Goal: Check status: Check status

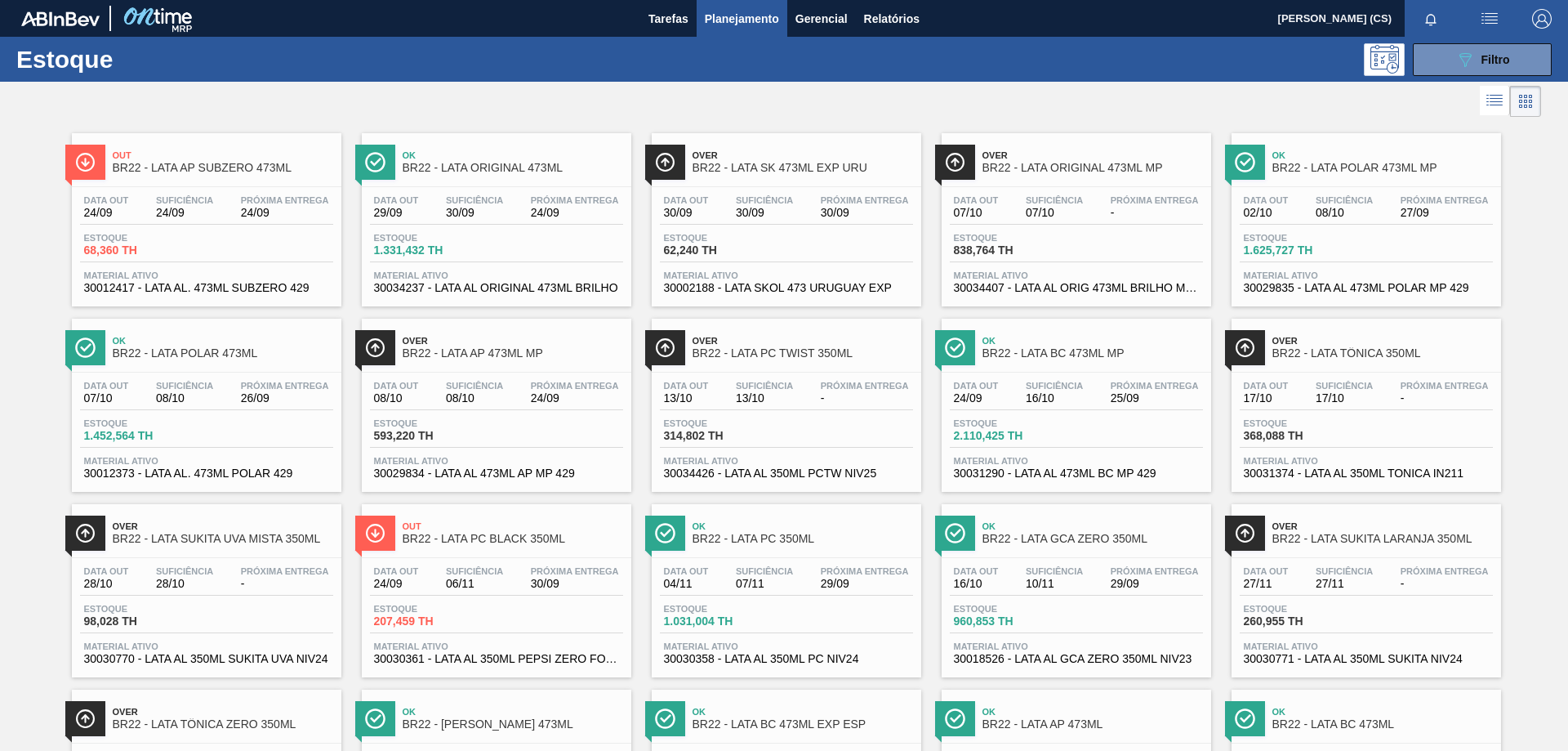
click at [736, 16] on span "Planejamento" at bounding box center [741, 19] width 74 height 20
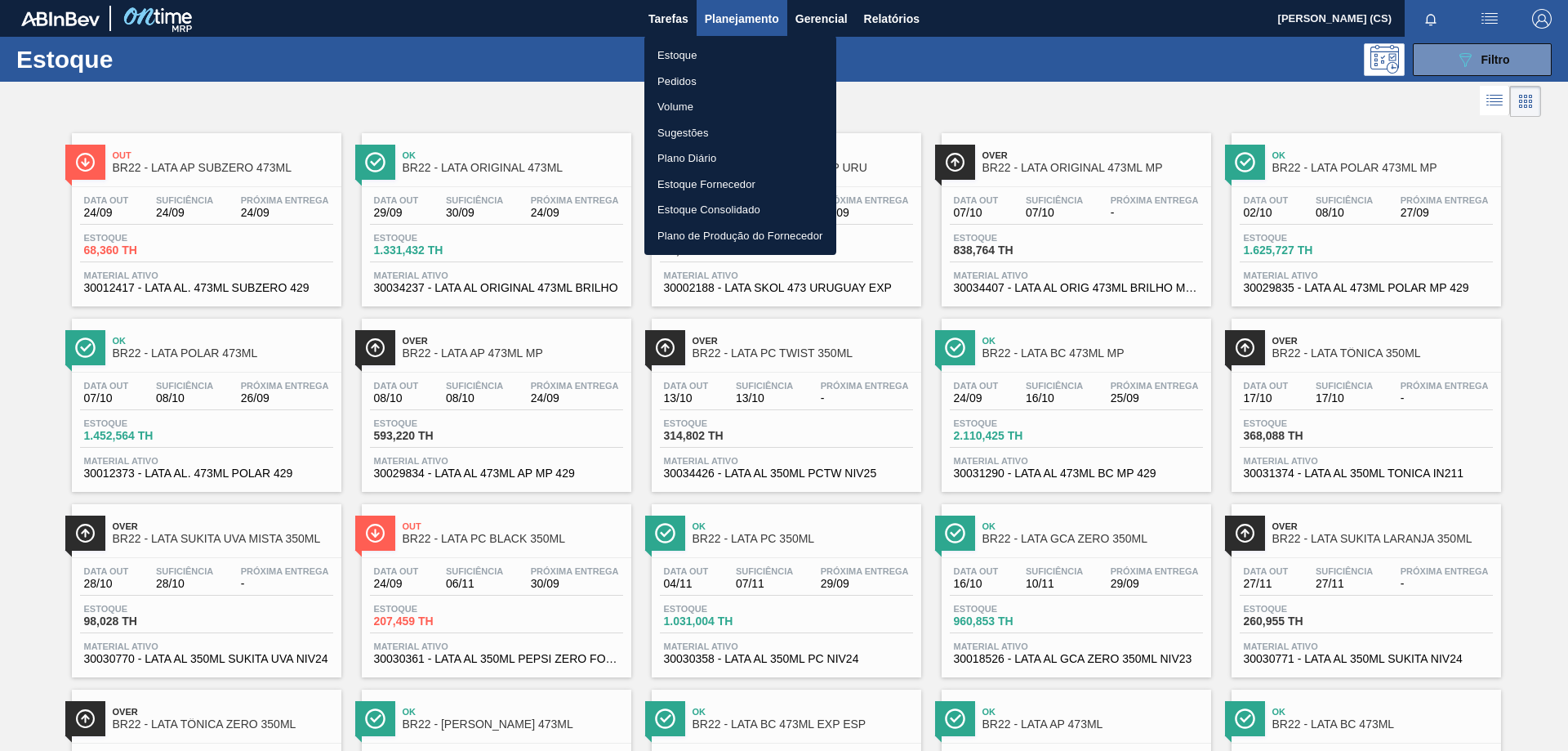
click at [686, 151] on li "Plano Diário" at bounding box center [740, 158] width 192 height 26
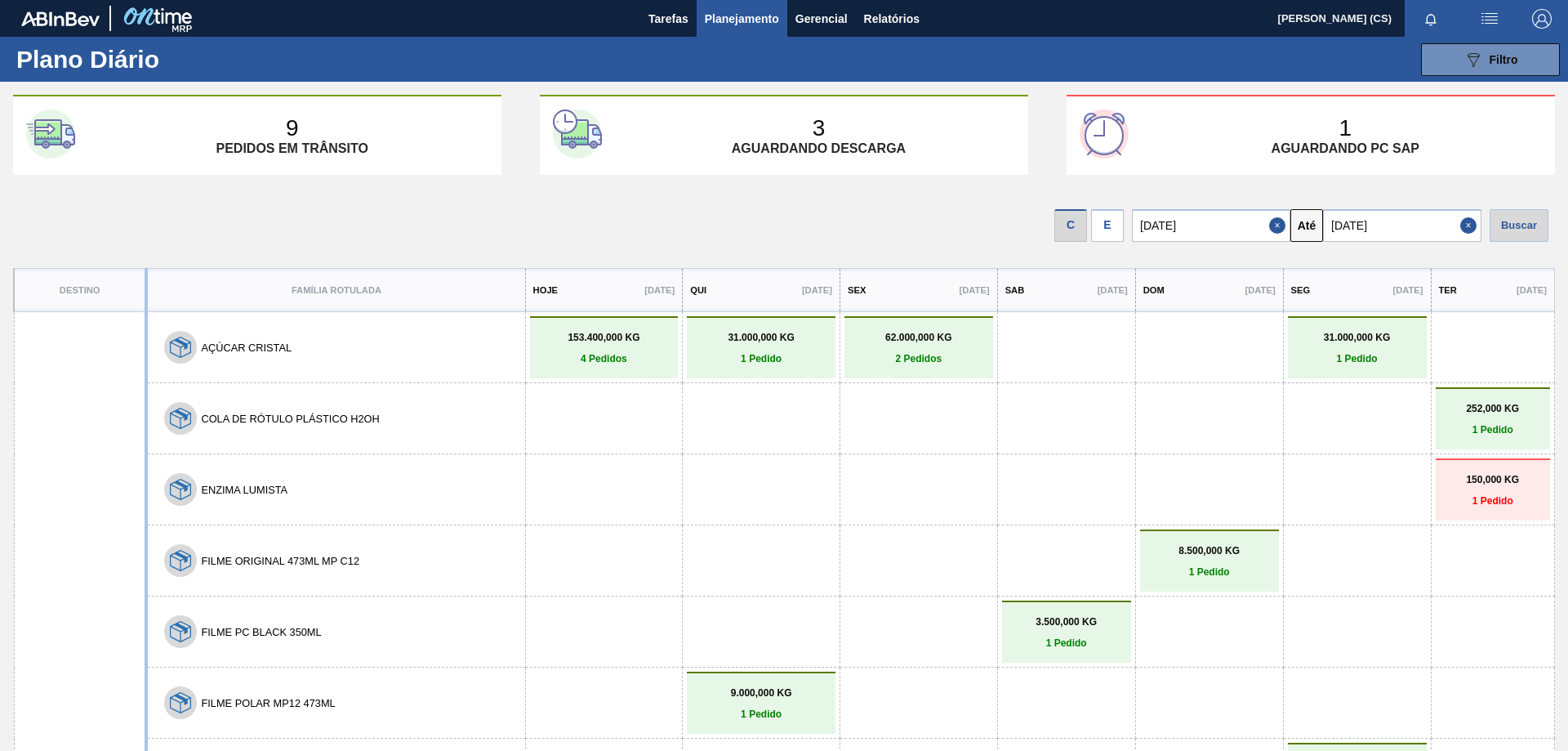
click at [1123, 226] on div "E" at bounding box center [1107, 225] width 33 height 33
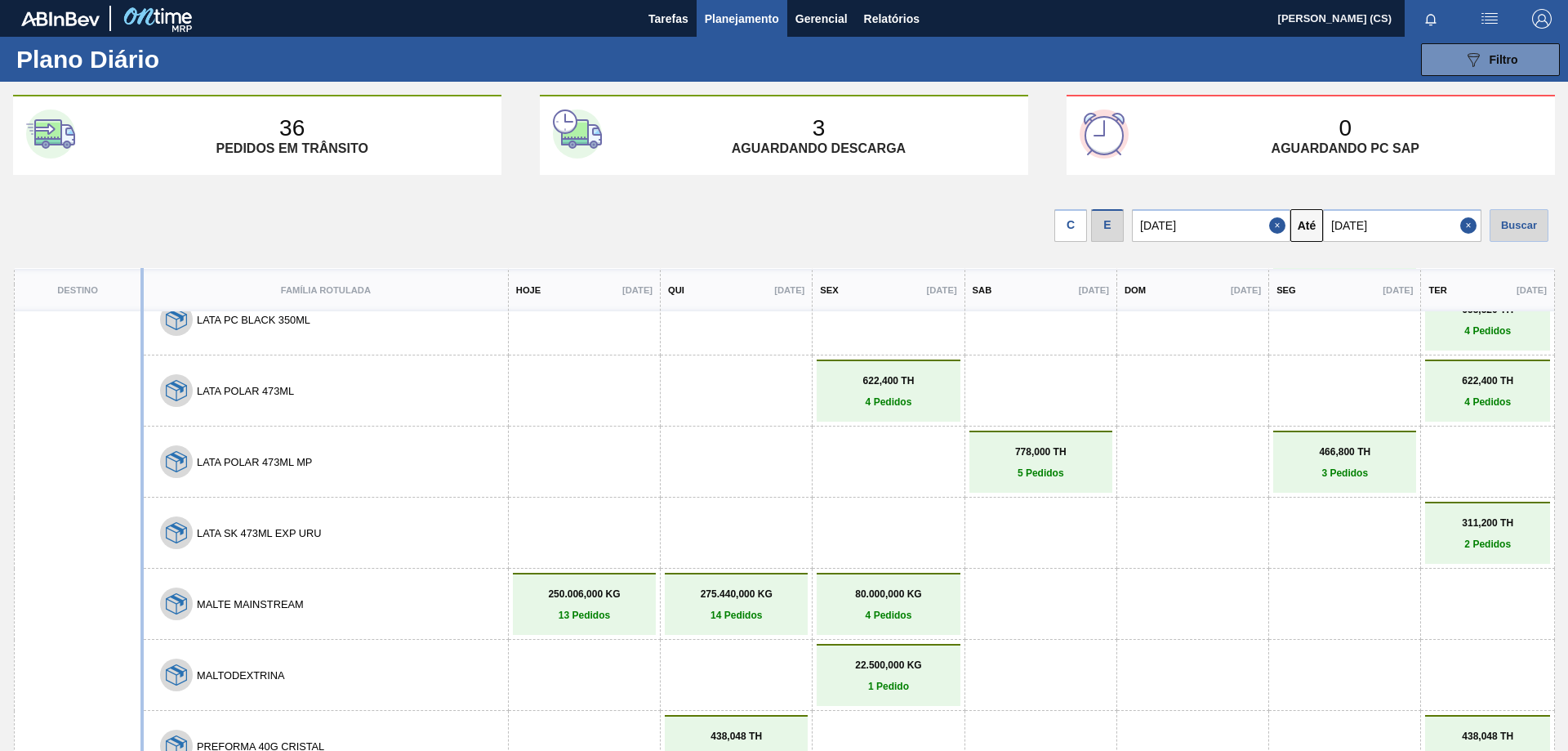
scroll to position [1470, 0]
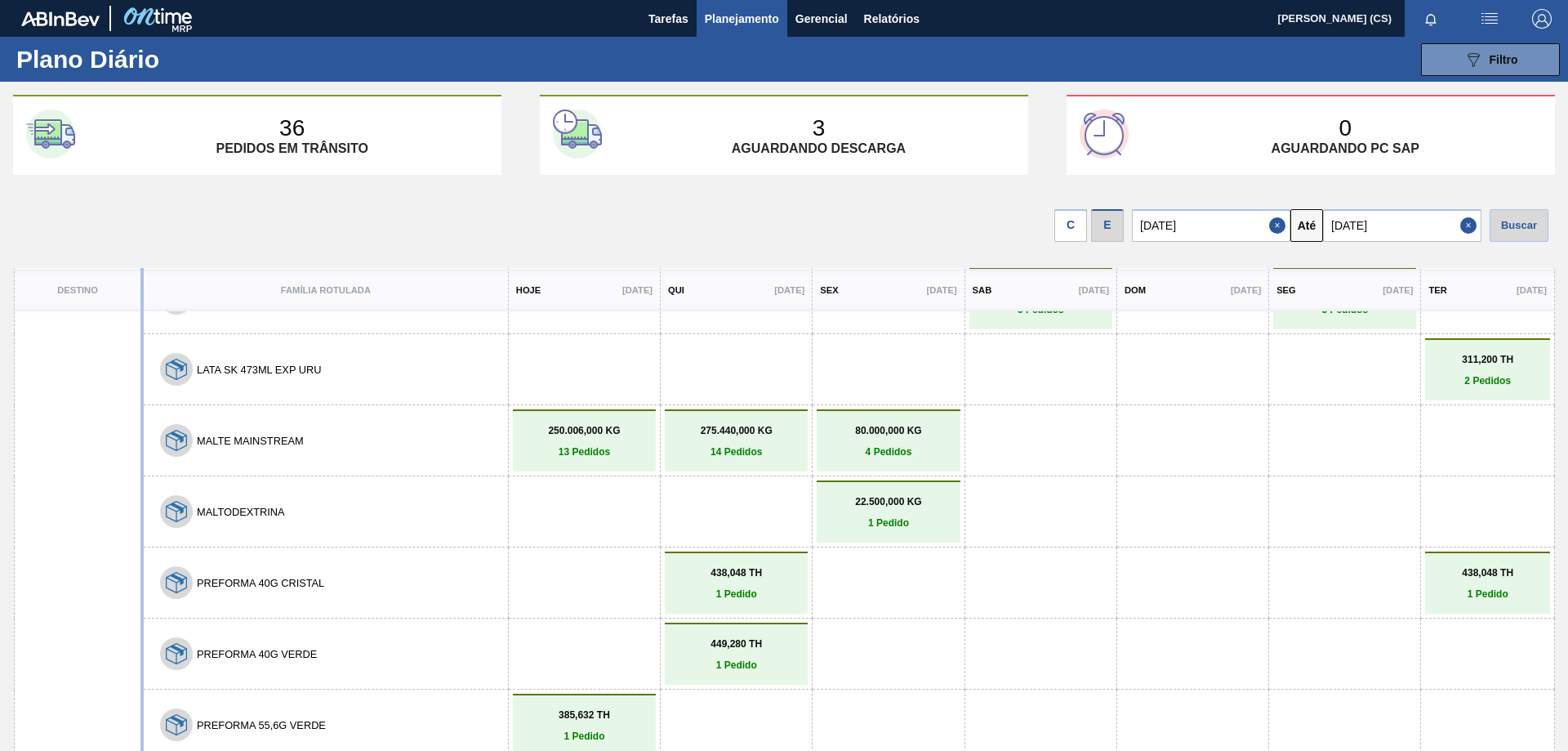
click at [1478, 583] on link "438,048 TH 1 Pedido" at bounding box center [1488, 583] width 117 height 33
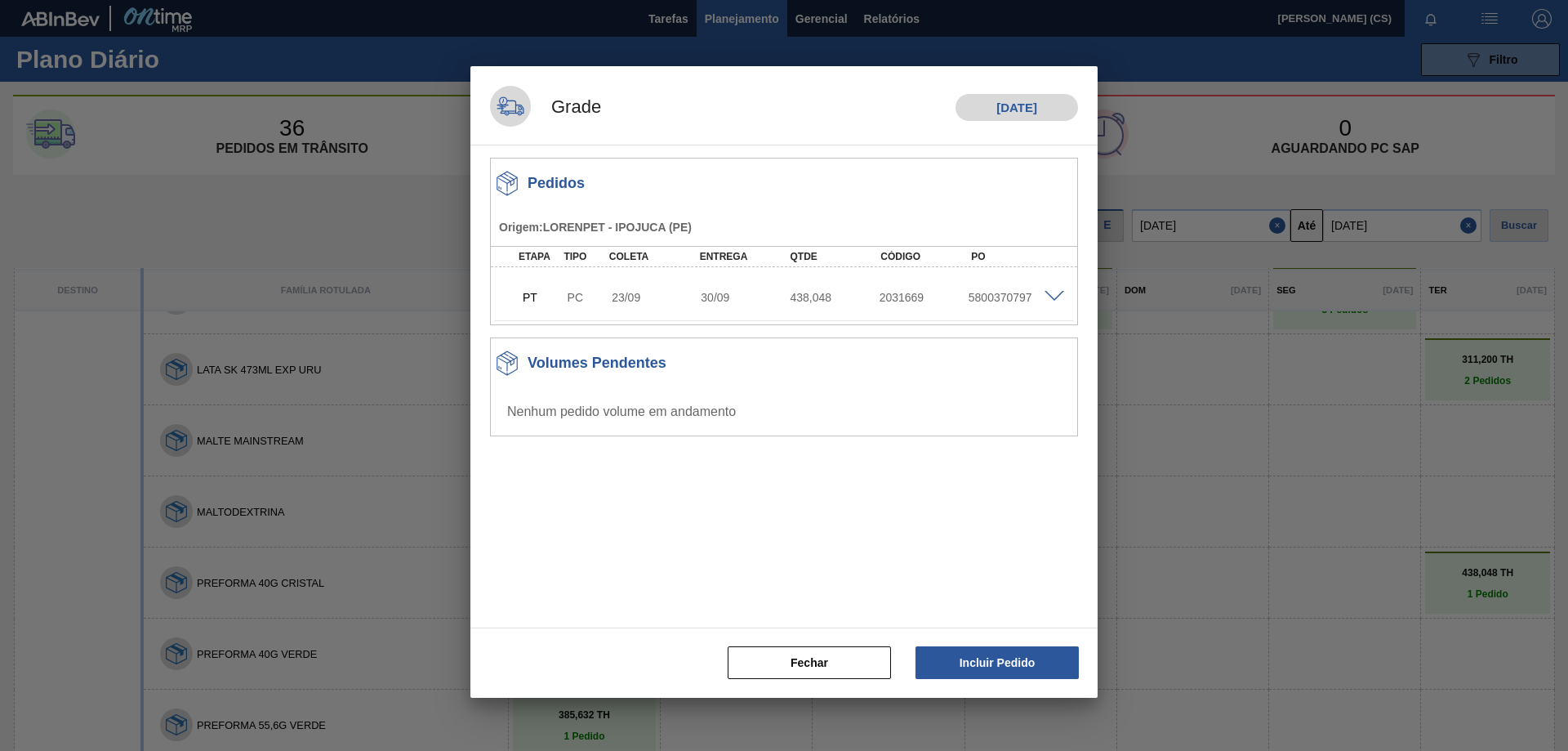
click at [1056, 296] on span at bounding box center [1055, 297] width 20 height 12
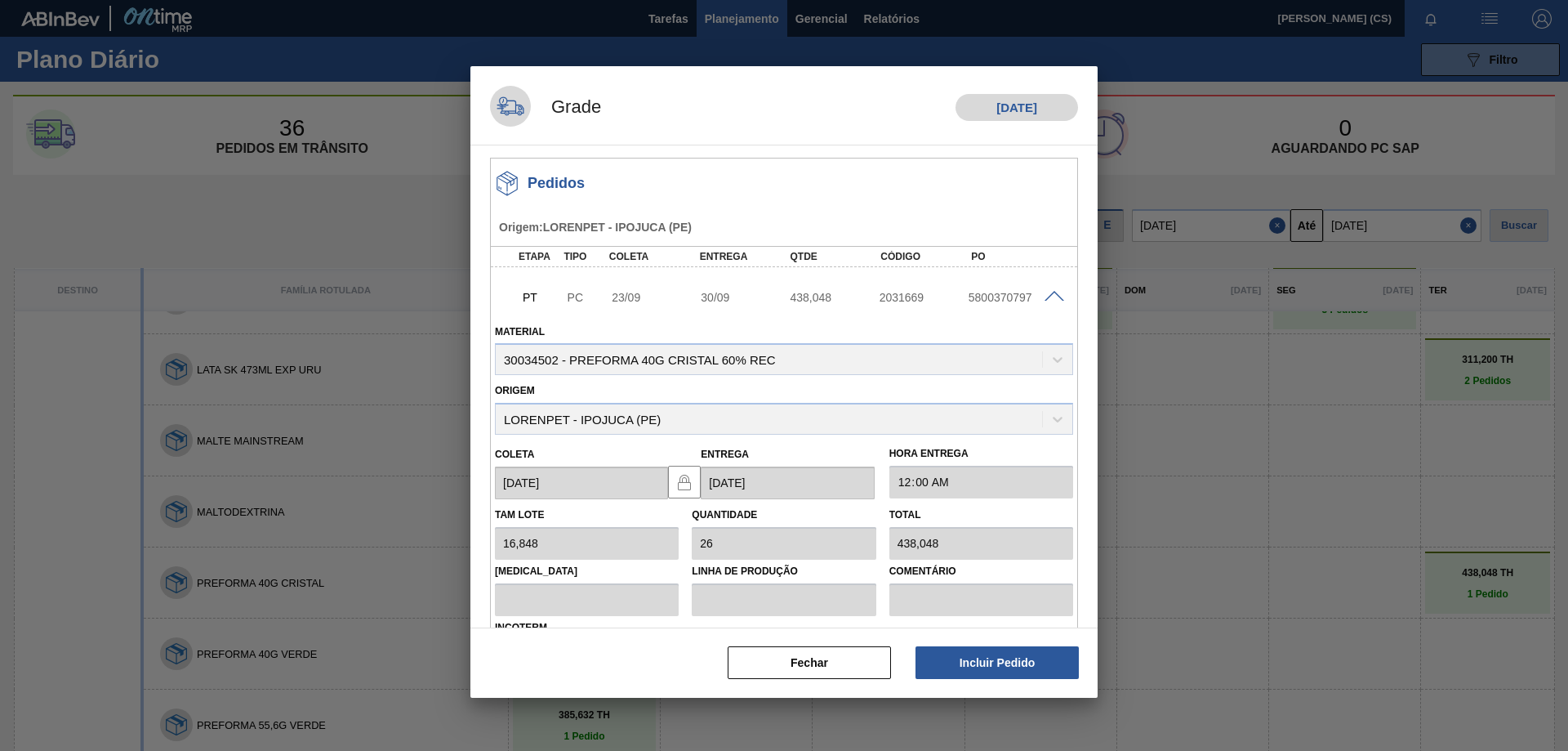
click at [1056, 296] on span at bounding box center [1055, 297] width 20 height 12
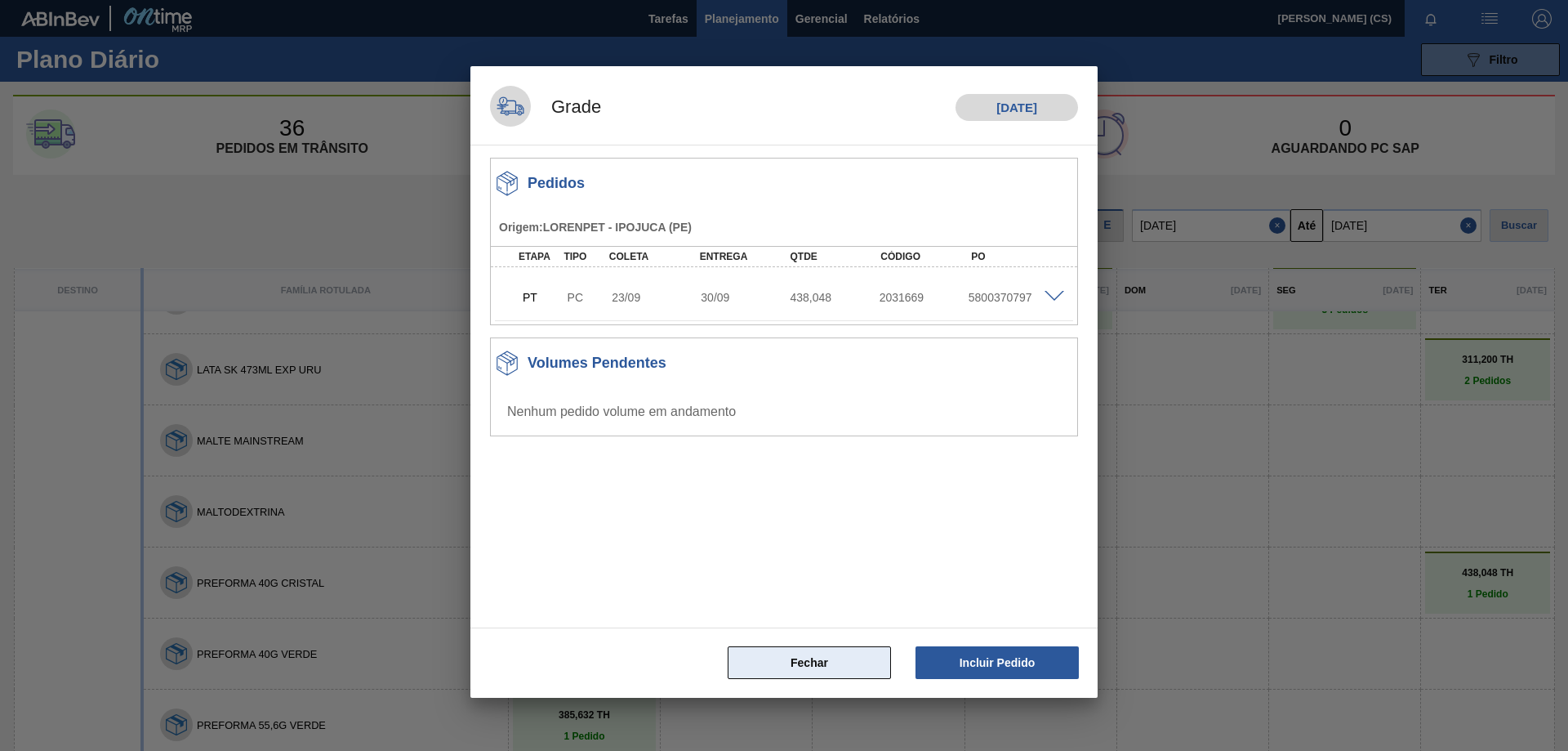
click at [821, 657] on button "Fechar" at bounding box center [809, 662] width 163 height 33
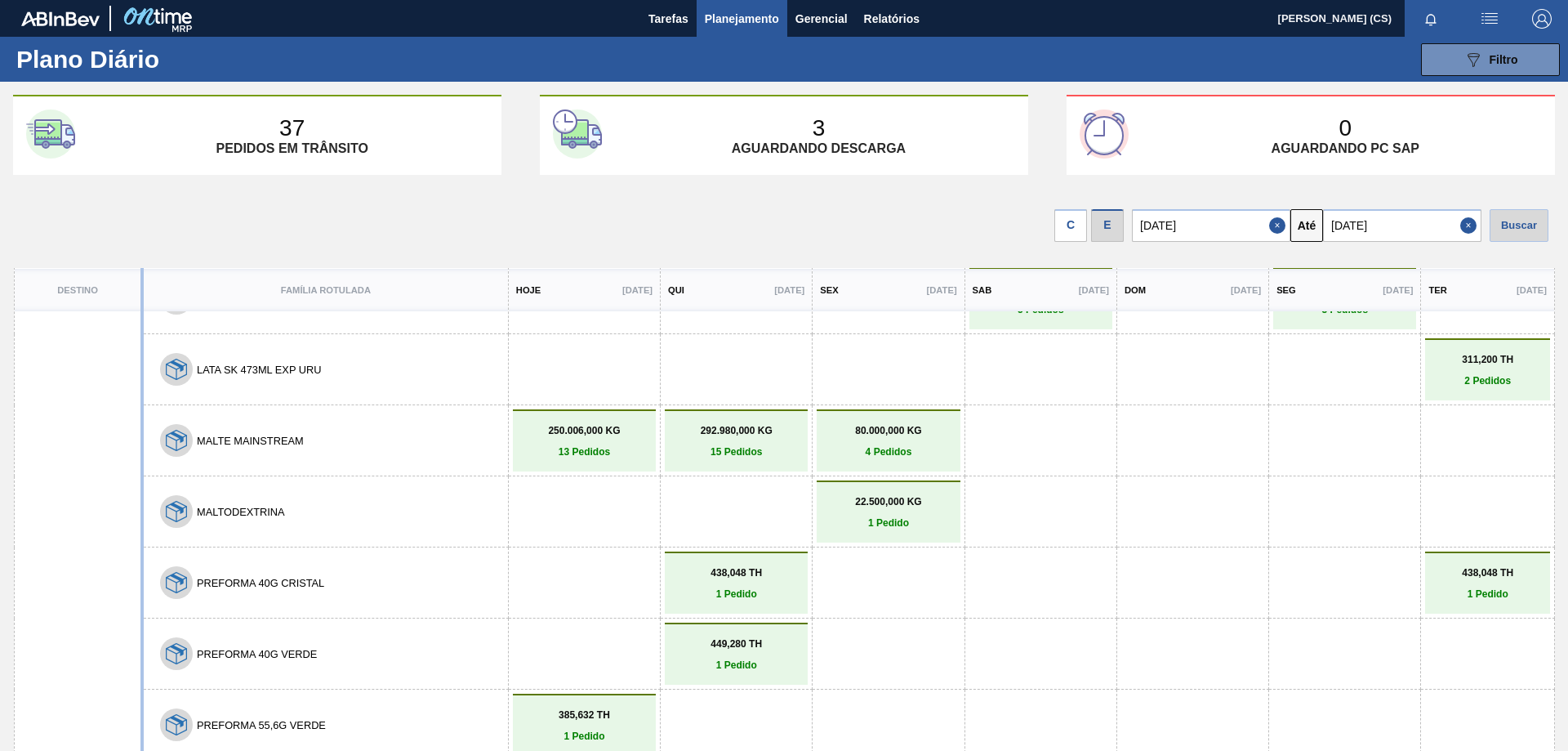
click at [746, 591] on p "1 Pedido" at bounding box center [736, 594] width 135 height 12
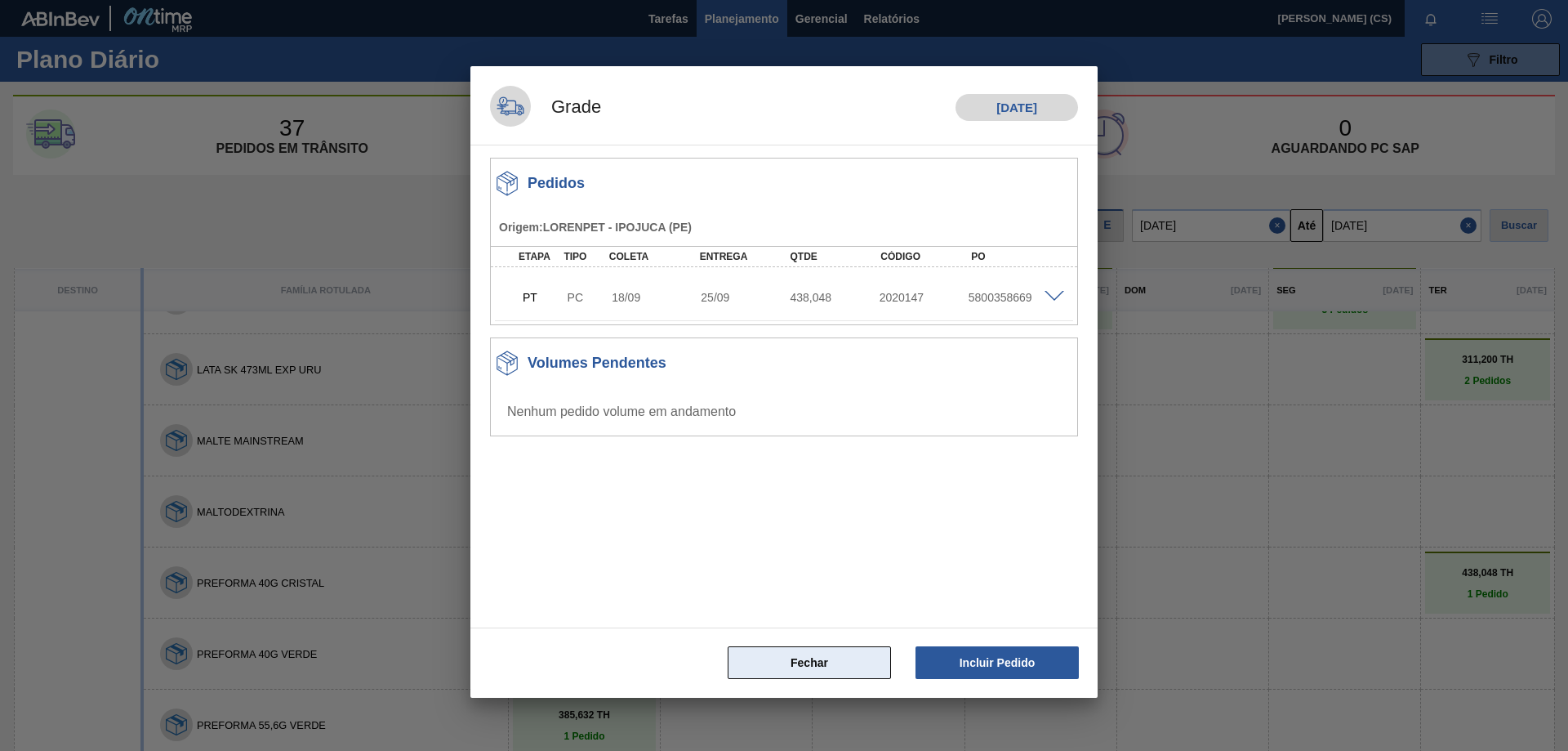
click at [816, 657] on button "Fechar" at bounding box center [809, 662] width 163 height 33
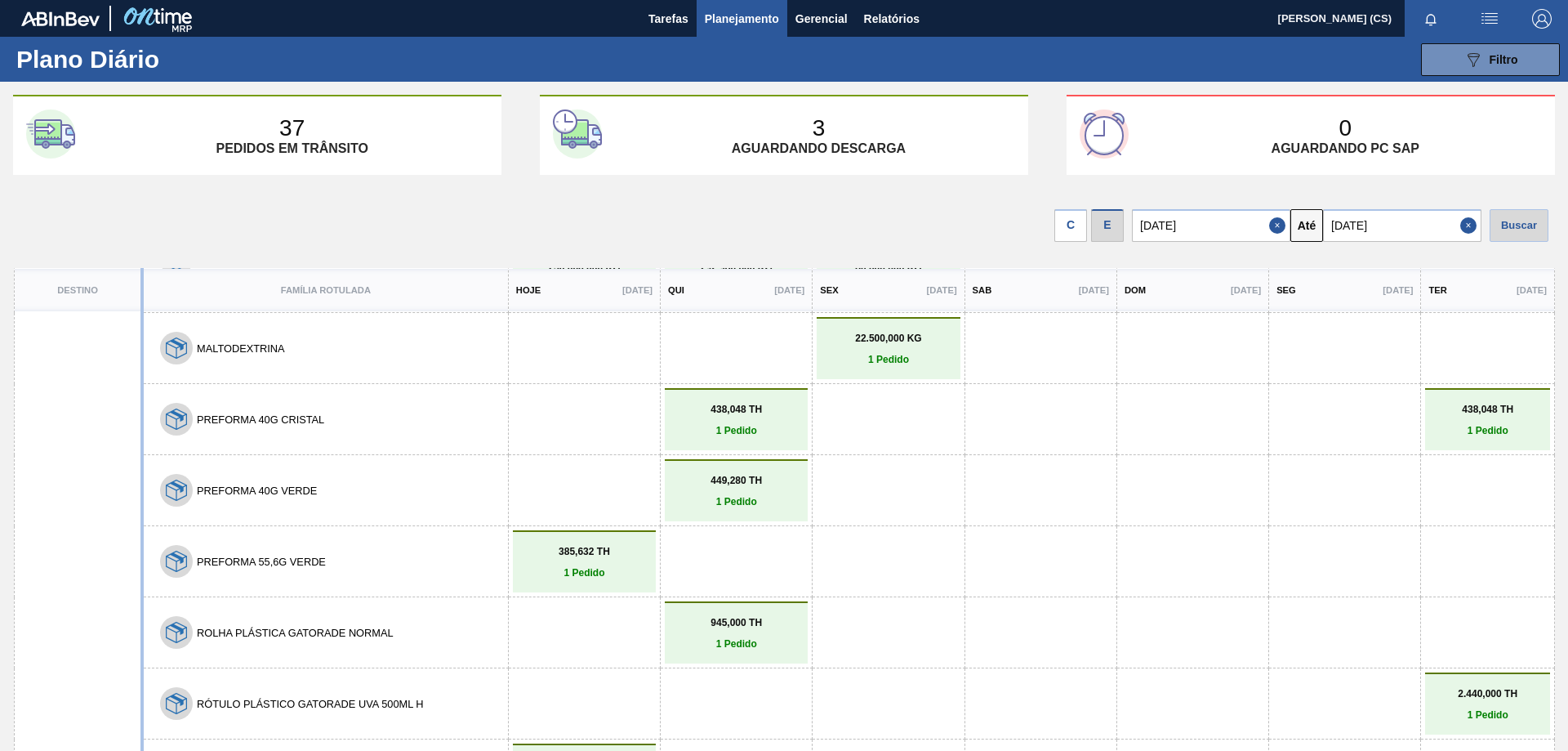
scroll to position [1470, 0]
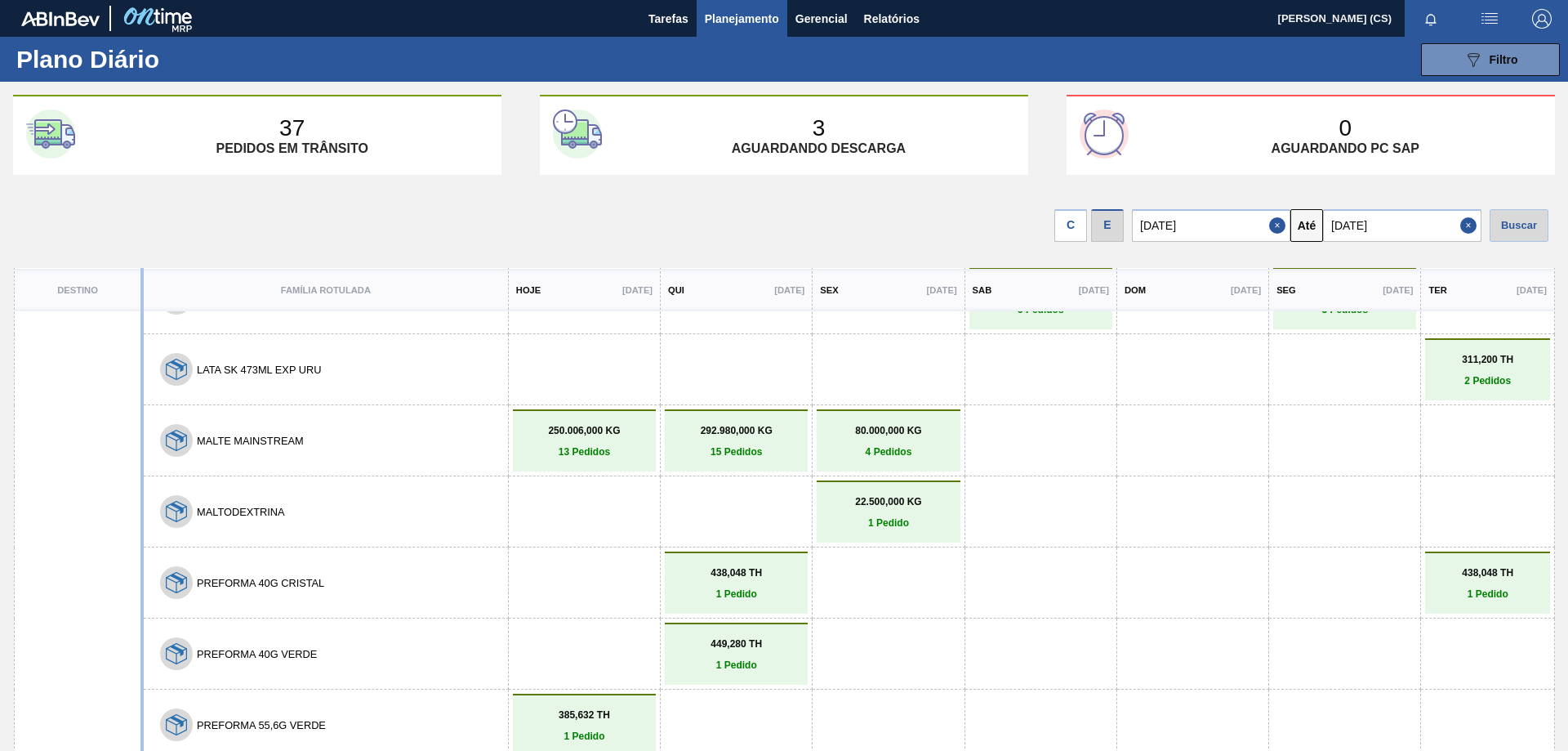
click at [1413, 224] on input "[DATE]" at bounding box center [1402, 225] width 158 height 33
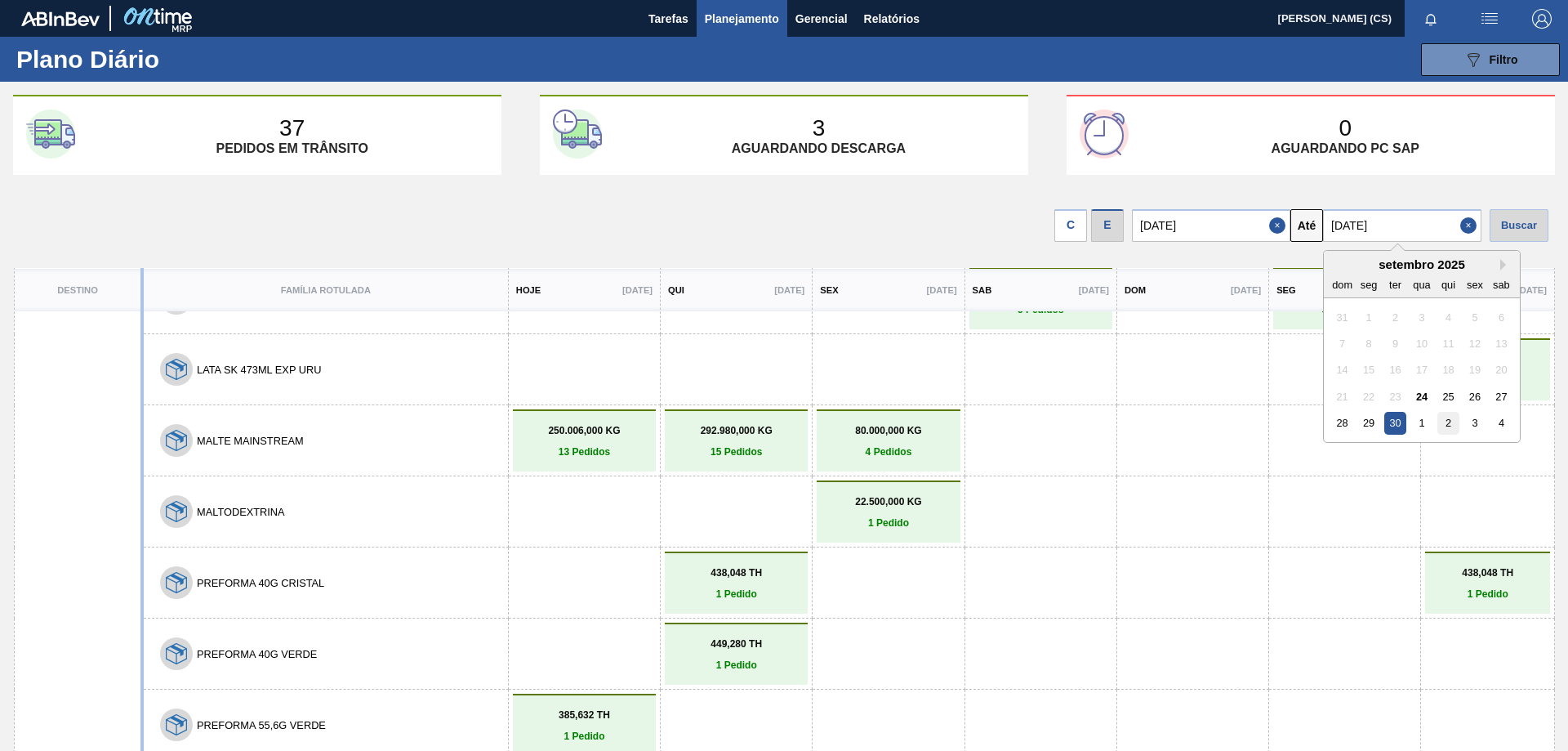
click at [1450, 423] on div "2" at bounding box center [1448, 422] width 22 height 22
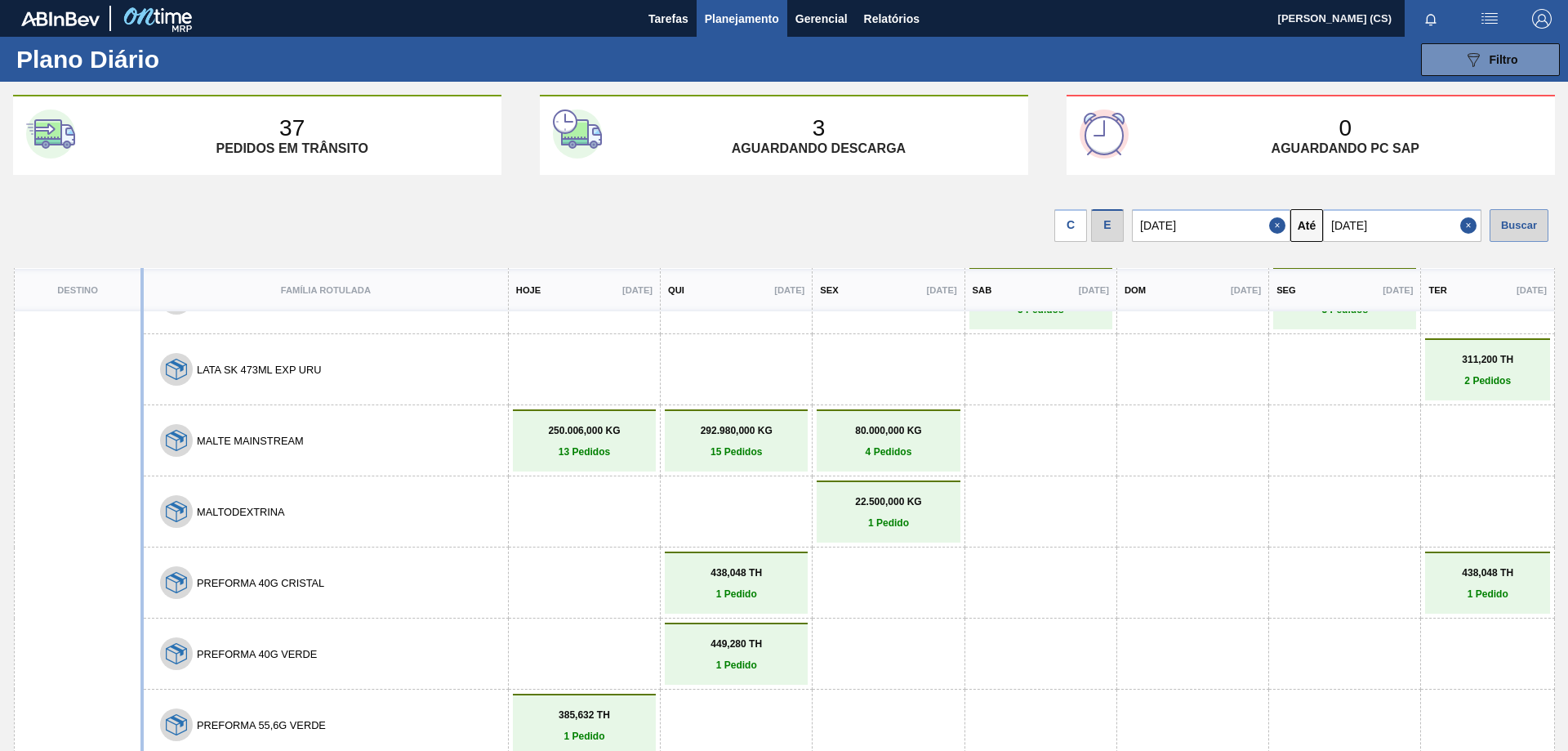
click at [1518, 225] on div "Buscar" at bounding box center [1519, 225] width 58 height 33
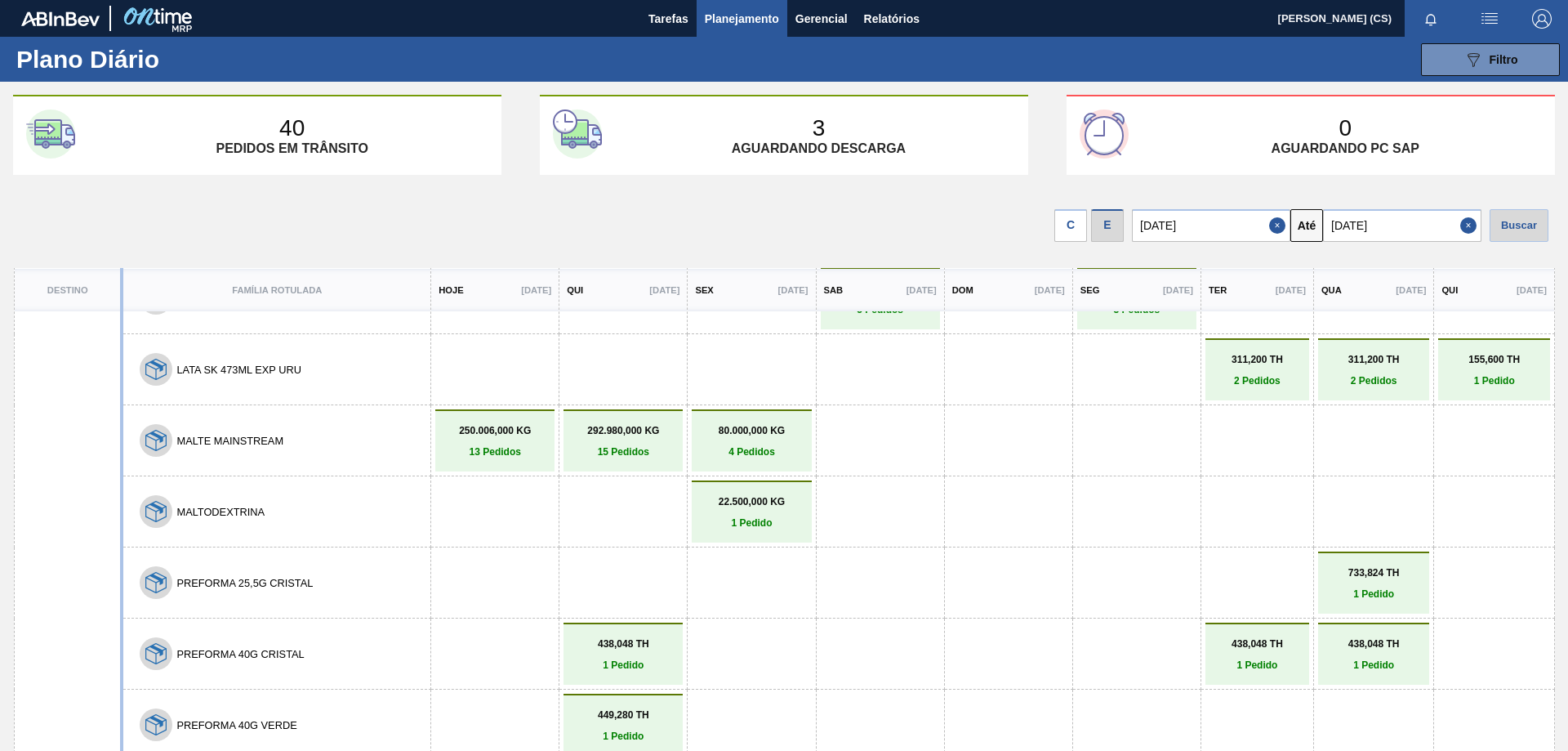
scroll to position [1634, 0]
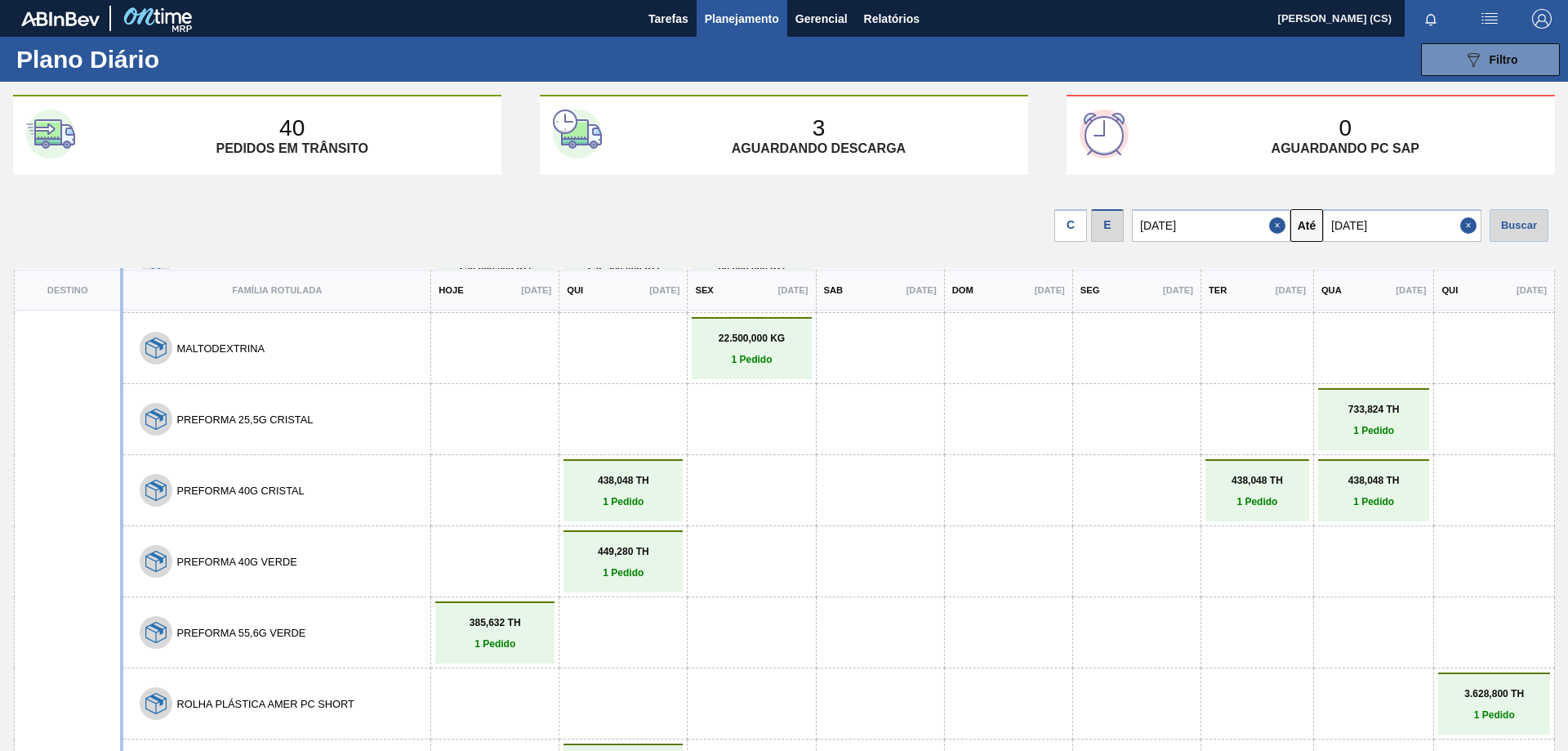
click at [1402, 225] on input "[DATE]" at bounding box center [1402, 225] width 158 height 33
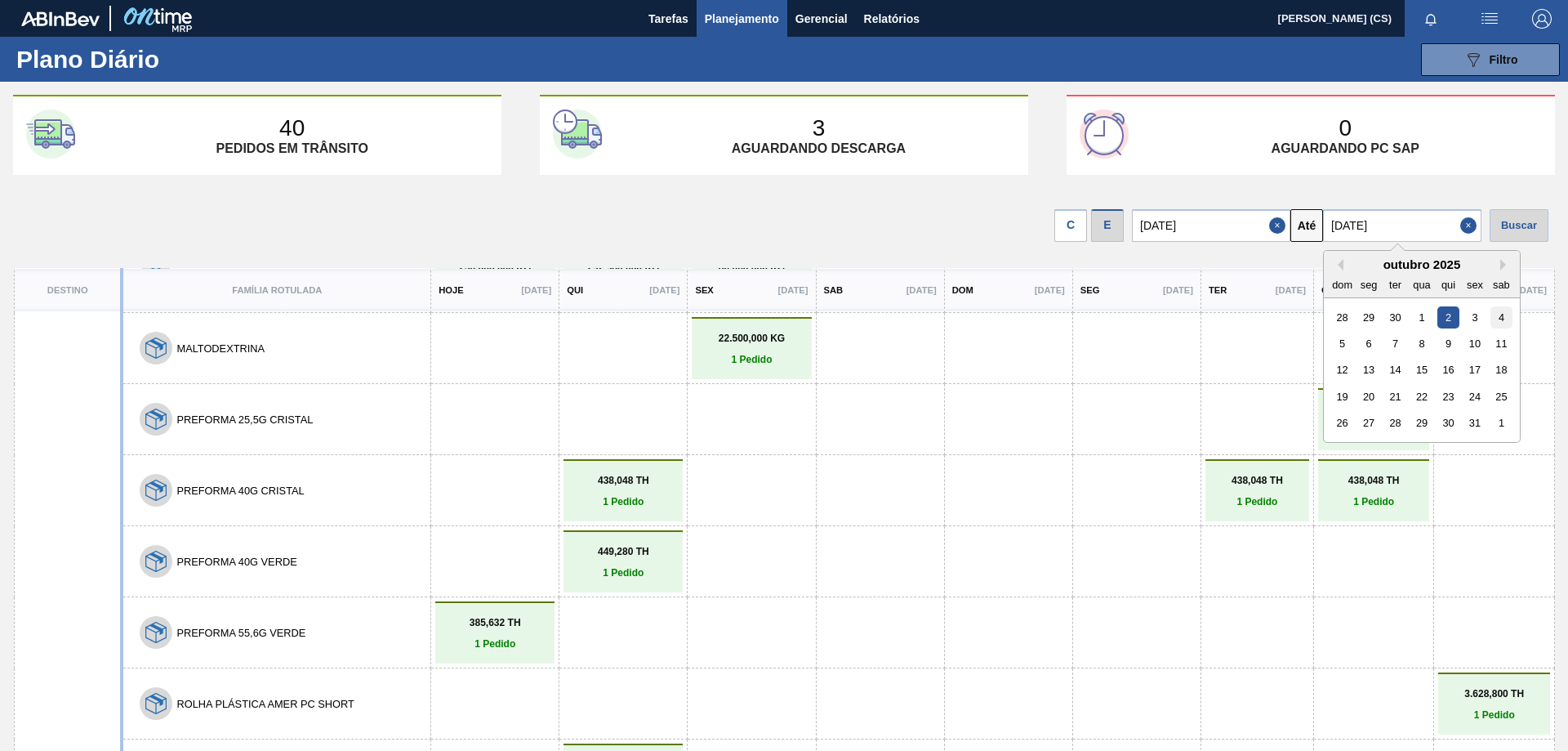
click at [1501, 313] on div "4" at bounding box center [1502, 318] width 22 height 22
type input "[DATE]"
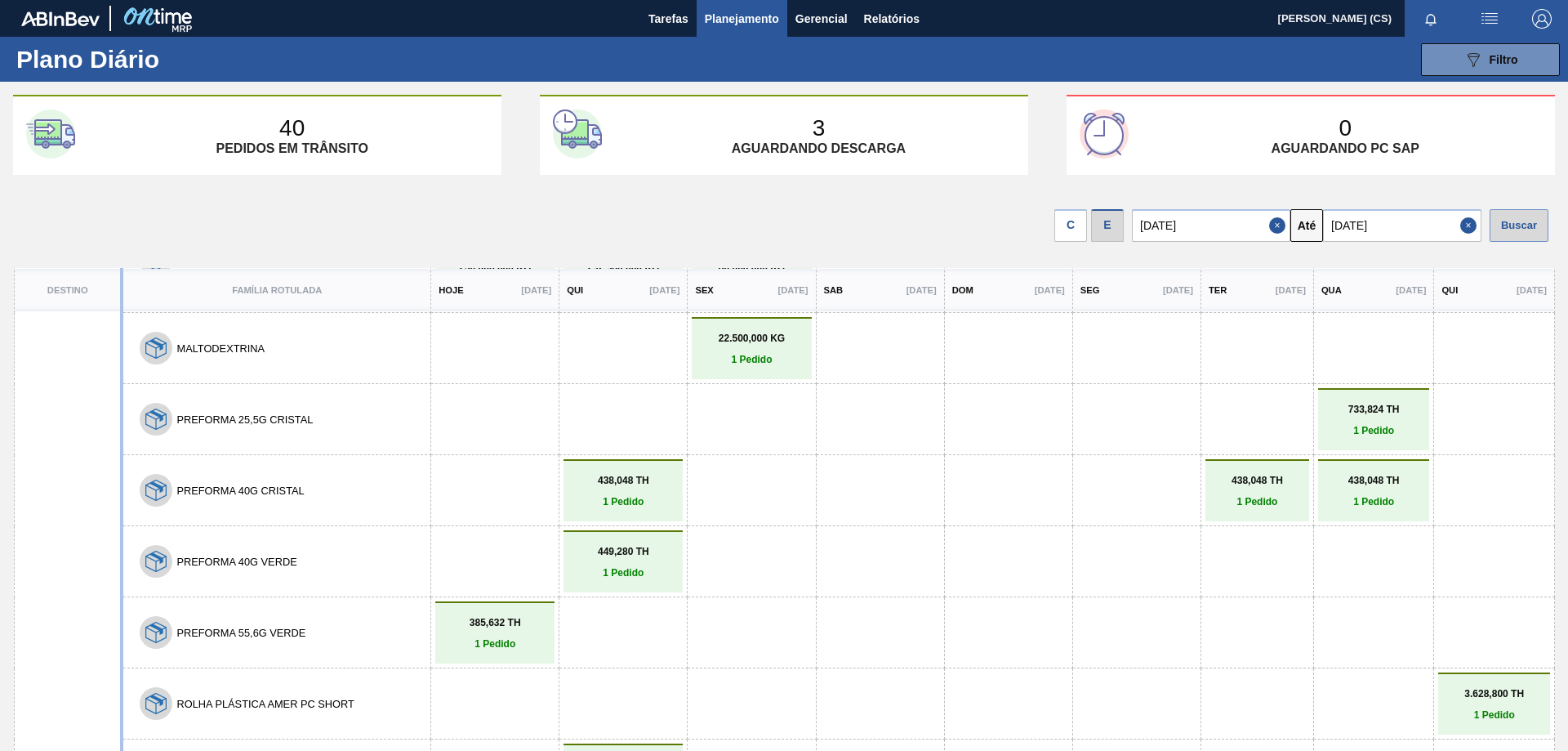
click at [1508, 228] on div "Buscar" at bounding box center [1519, 225] width 58 height 33
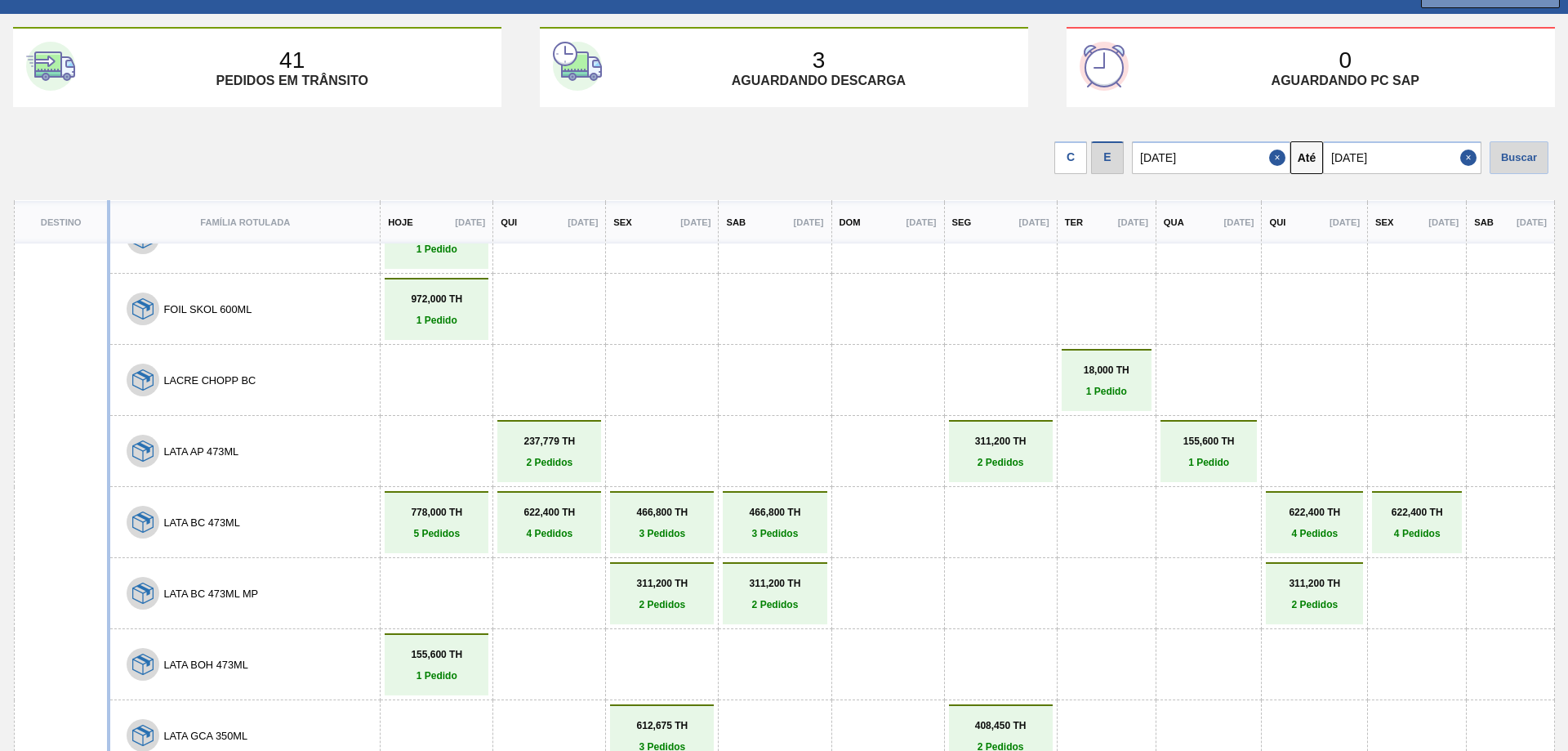
scroll to position [365, 0]
